Goal: Task Accomplishment & Management: Manage account settings

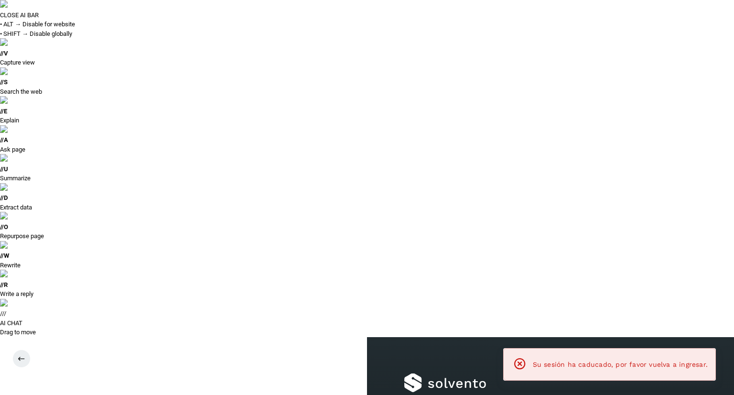
type input "**********"
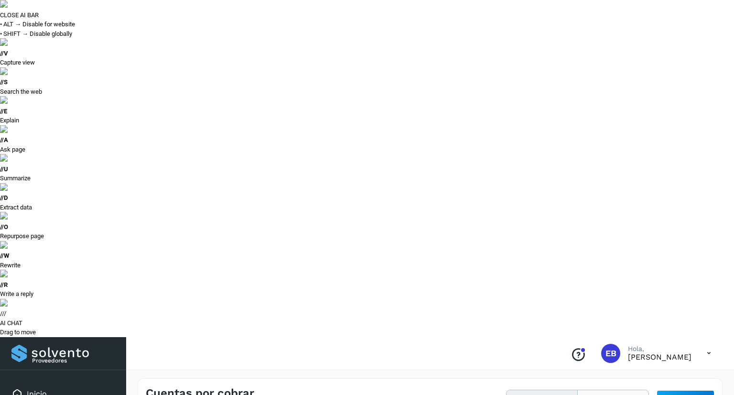
click at [606, 390] on button "Todas" at bounding box center [613, 399] width 71 height 18
